Goal: Transaction & Acquisition: Subscribe to service/newsletter

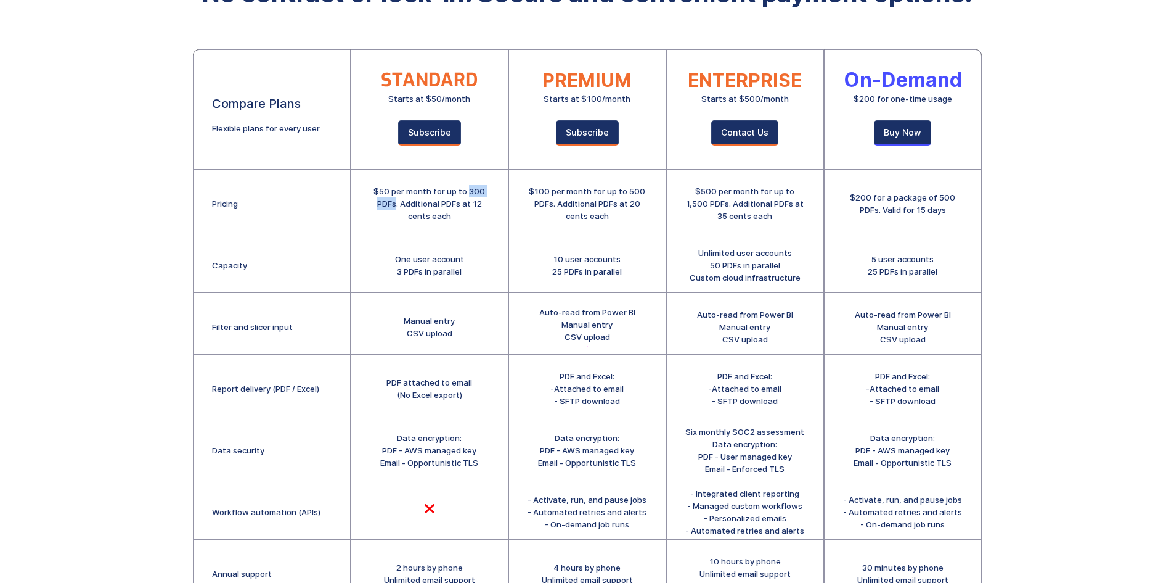
drag, startPoint x: 470, startPoint y: 191, endPoint x: 396, endPoint y: 208, distance: 75.8
click at [396, 208] on div "$50 per month for up to 300 PDFs. Additional PDFs at 12 cents each" at bounding box center [430, 203] width 120 height 37
drag, startPoint x: 395, startPoint y: 273, endPoint x: 465, endPoint y: 271, distance: 70.3
click at [465, 271] on div "One user account 3 PDFs in parallel" at bounding box center [429, 262] width 157 height 62
click at [426, 273] on div "One user account 3 PDFs in parallel" at bounding box center [429, 265] width 69 height 25
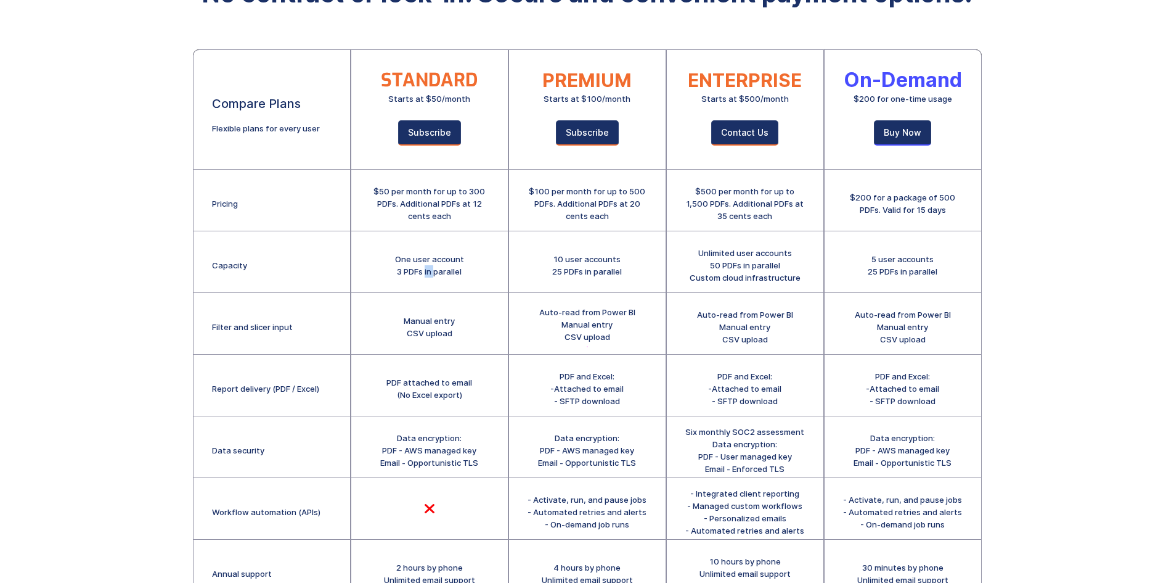
click at [426, 273] on div "One user account 3 PDFs in parallel" at bounding box center [429, 265] width 69 height 25
click at [420, 276] on div "One user account 3 PDFs in parallel" at bounding box center [429, 265] width 69 height 25
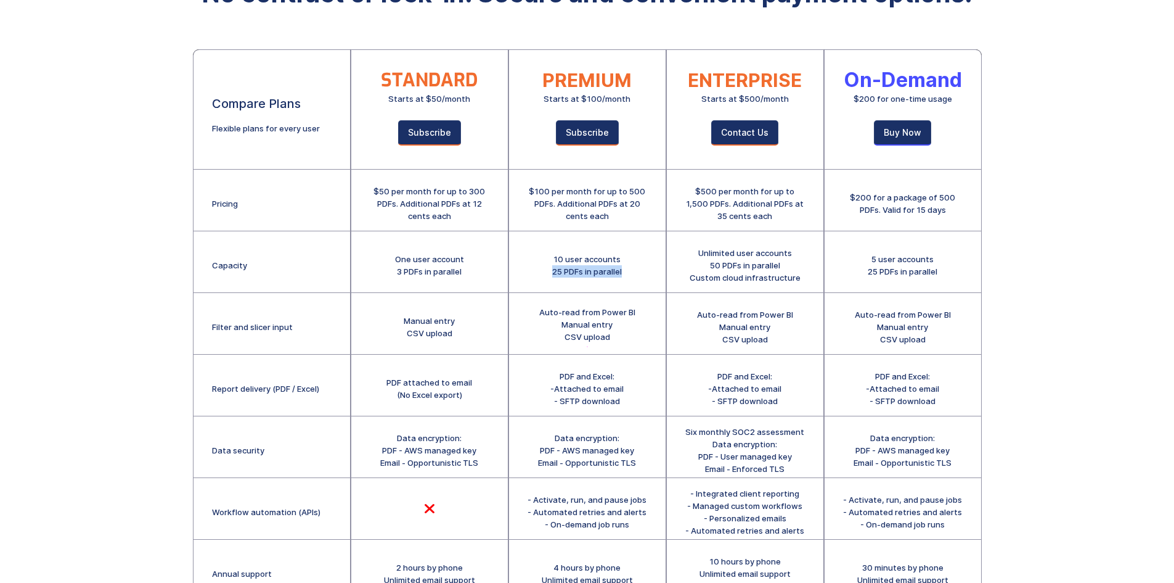
drag, startPoint x: 625, startPoint y: 271, endPoint x: 532, endPoint y: 272, distance: 93.1
click at [532, 272] on div "10 user accounts 25 PDFs in parallel" at bounding box center [587, 262] width 157 height 62
